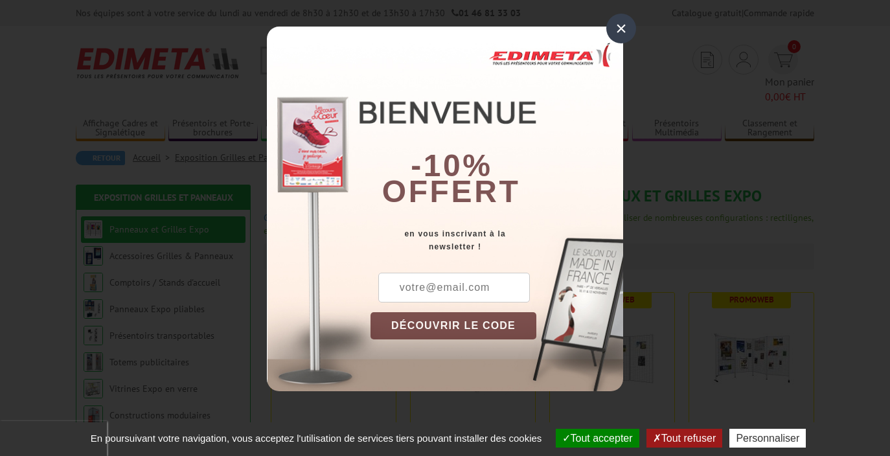
click at [621, 25] on div "×" at bounding box center [622, 29] width 30 height 30
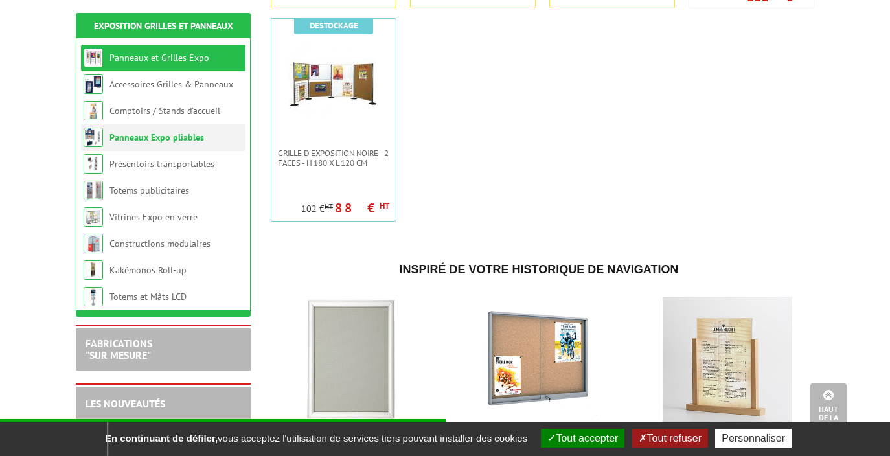
scroll to position [684, 0]
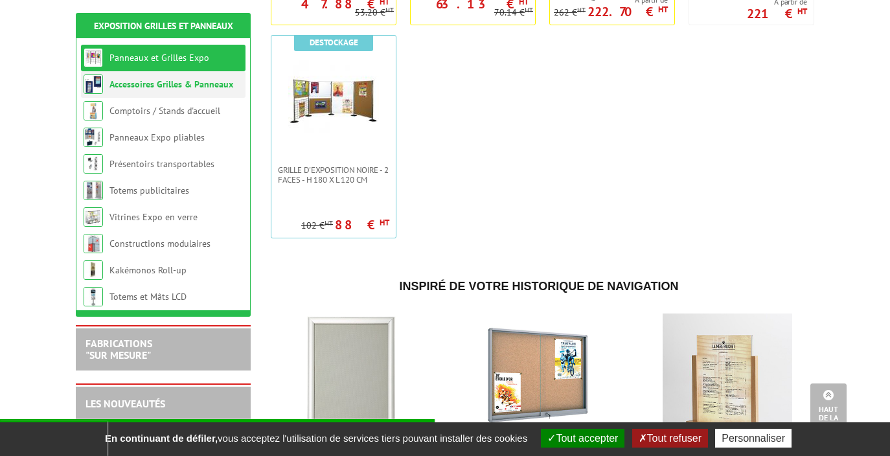
click at [132, 80] on link "Accessoires Grilles & Panneaux" at bounding box center [172, 84] width 124 height 12
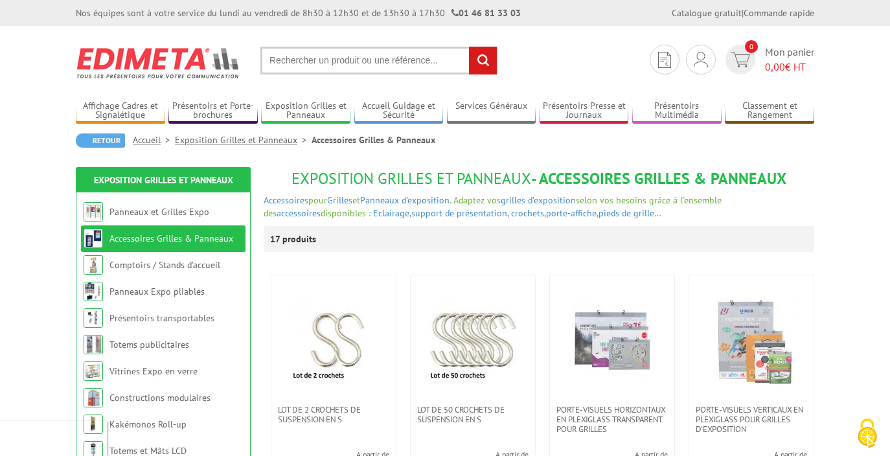
click at [282, 60] on input "text" at bounding box center [378, 61] width 237 height 28
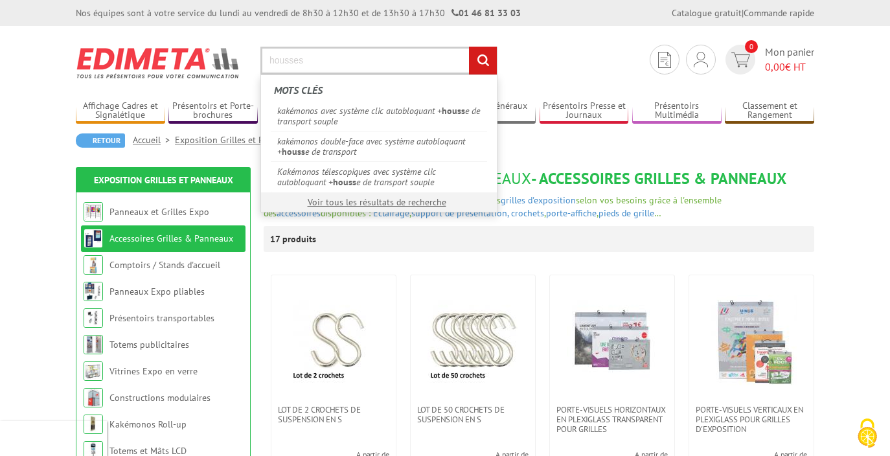
click at [316, 62] on input "housses" at bounding box center [378, 61] width 237 height 28
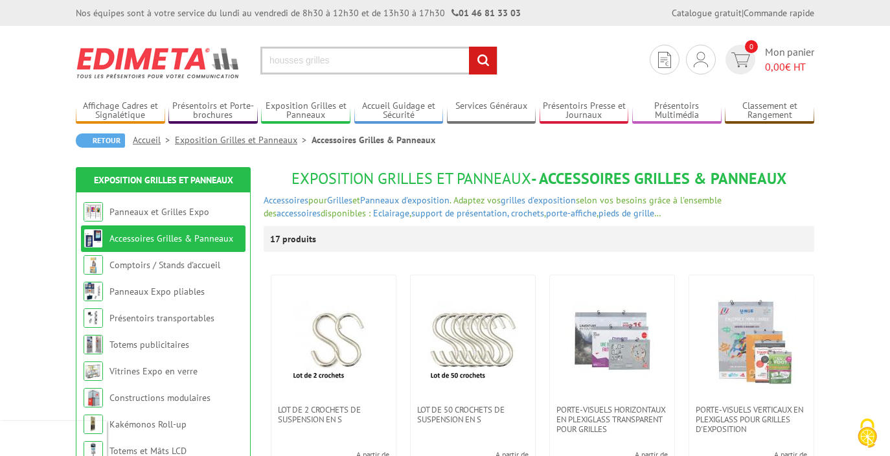
type input "housses grilles"
click at [483, 60] on input "rechercher" at bounding box center [483, 61] width 28 height 28
